Goal: Information Seeking & Learning: Learn about a topic

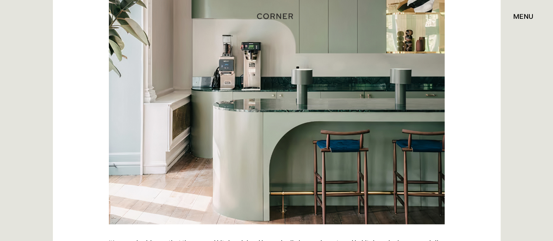
scroll to position [1265, 0]
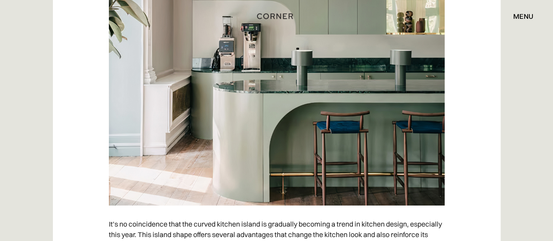
click at [275, 145] on img at bounding box center [277, 87] width 336 height 236
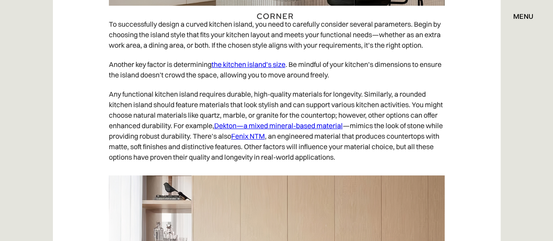
scroll to position [3342, 0]
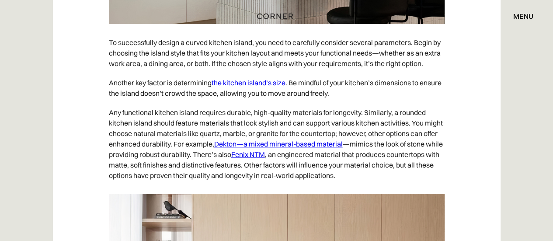
click at [257, 78] on link "the kitchen island’s size" at bounding box center [248, 82] width 74 height 9
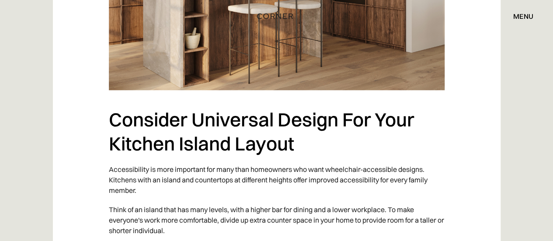
scroll to position [2010, 0]
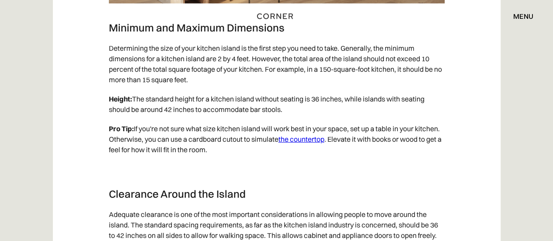
scroll to position [1354, 0]
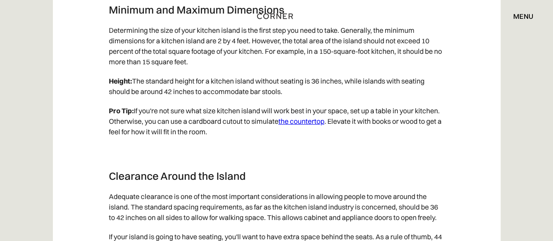
click at [304, 122] on link "the countertop" at bounding box center [301, 121] width 46 height 9
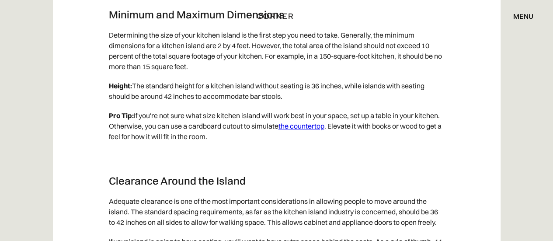
click at [309, 127] on link "the countertop" at bounding box center [301, 125] width 46 height 9
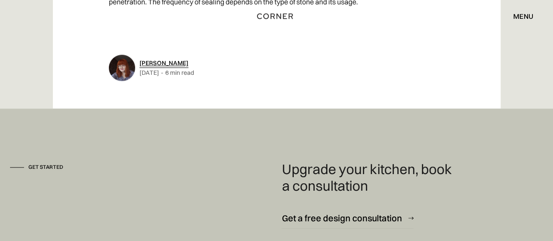
scroll to position [3539, 0]
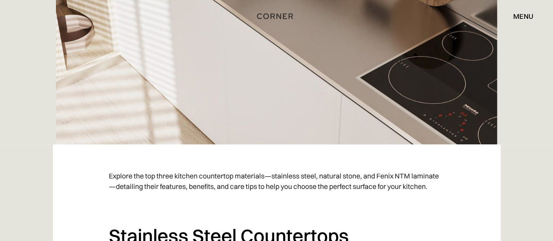
scroll to position [393, 0]
